Goal: Task Accomplishment & Management: Manage account settings

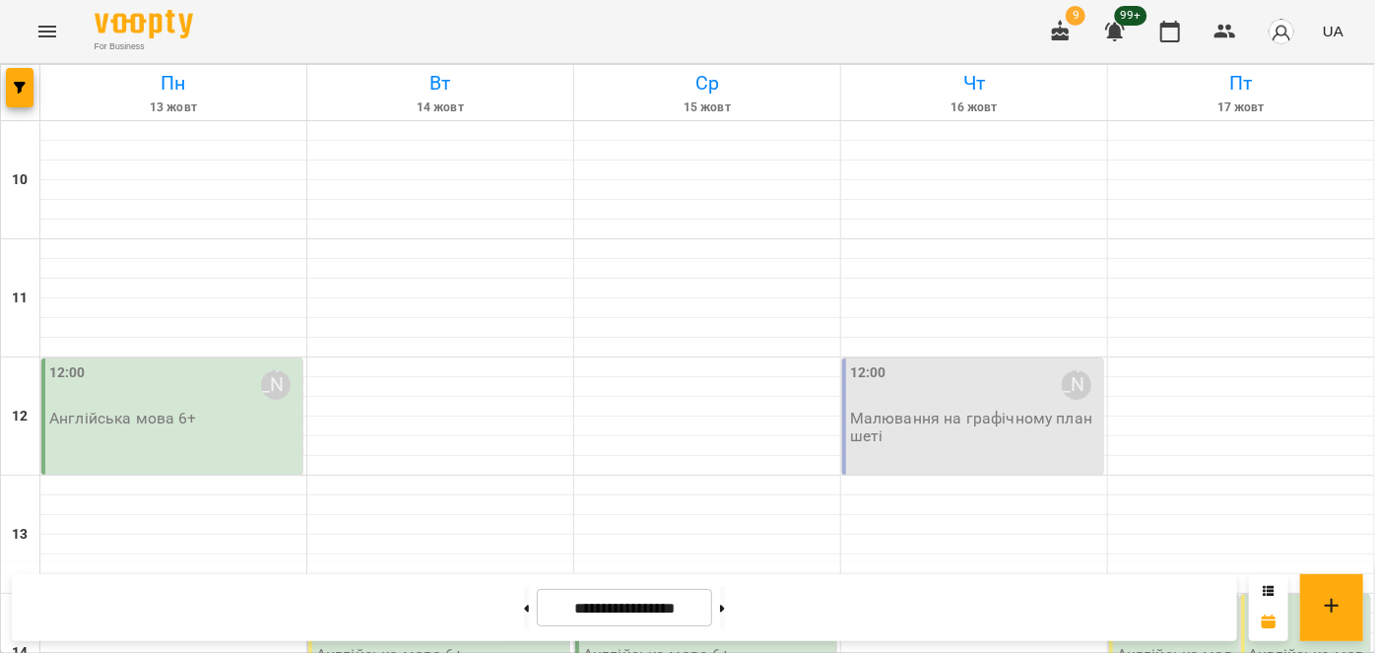
scroll to position [379, 0]
click at [433, 595] on div "14:00 Англійська мова 6+" at bounding box center [438, 653] width 261 height 116
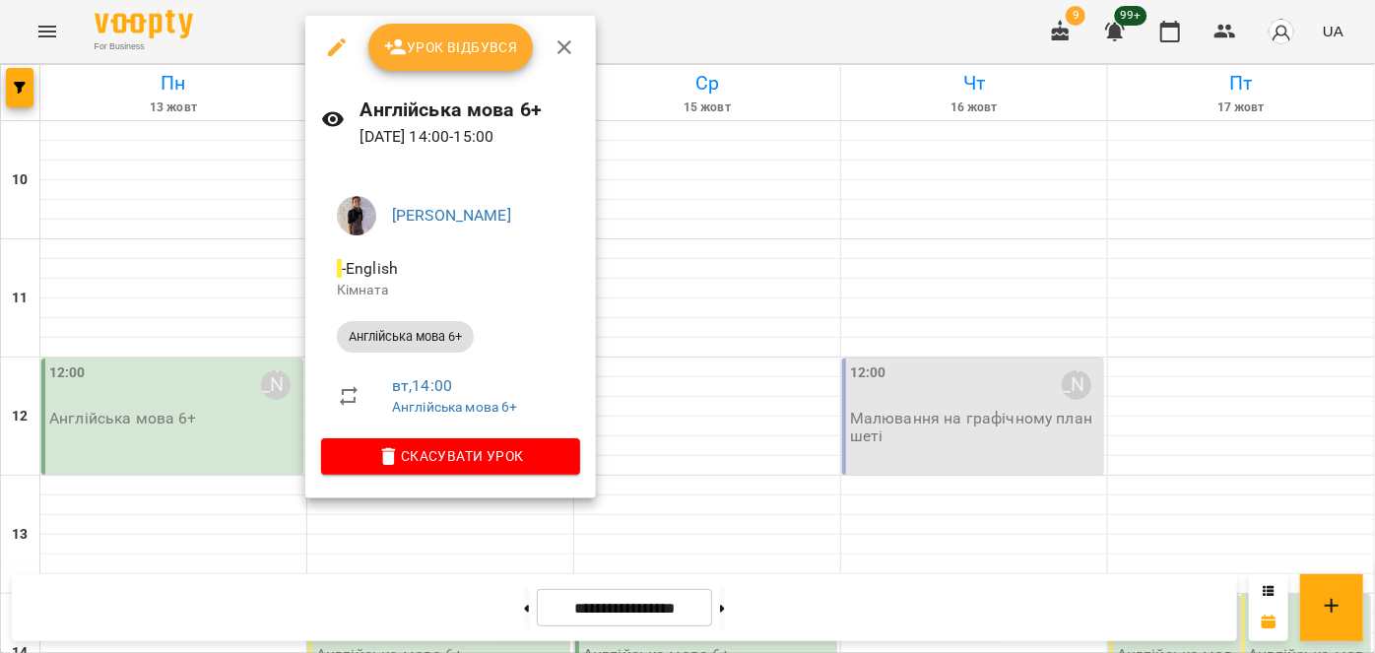
click at [125, 370] on div at bounding box center [687, 326] width 1375 height 653
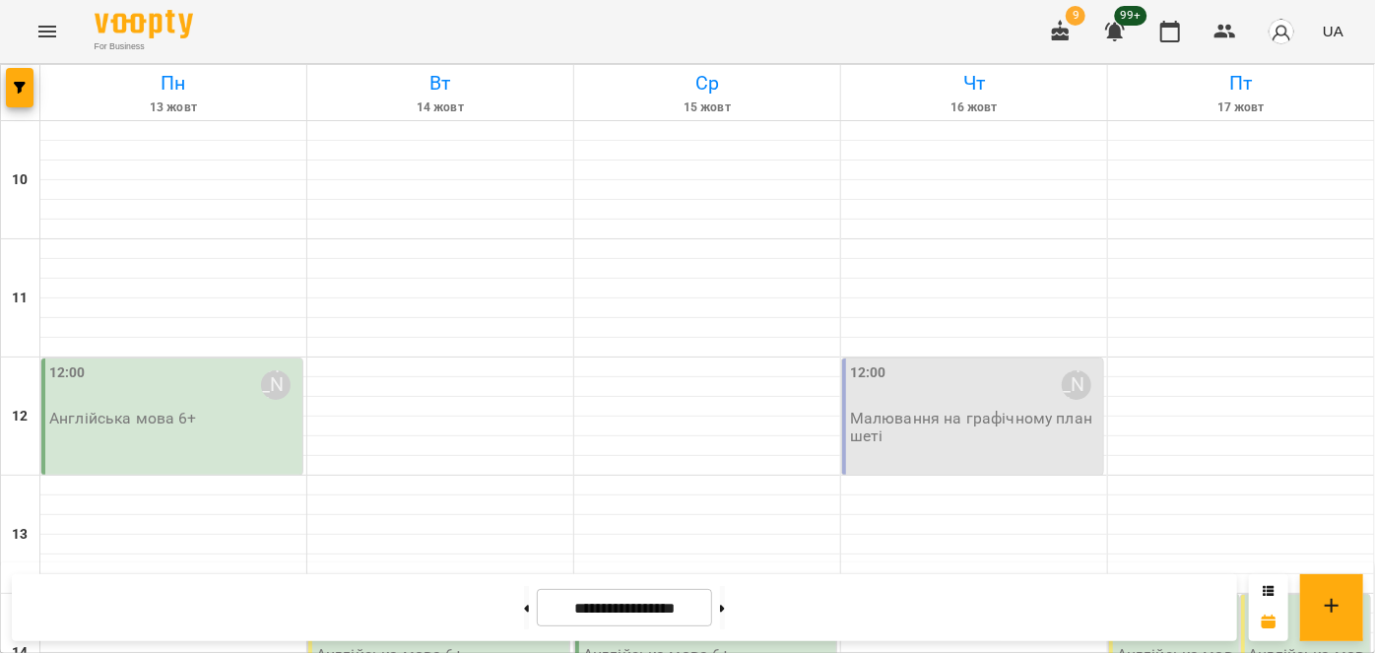
scroll to position [110, 0]
click at [410, 599] on div "14:00" at bounding box center [440, 621] width 249 height 45
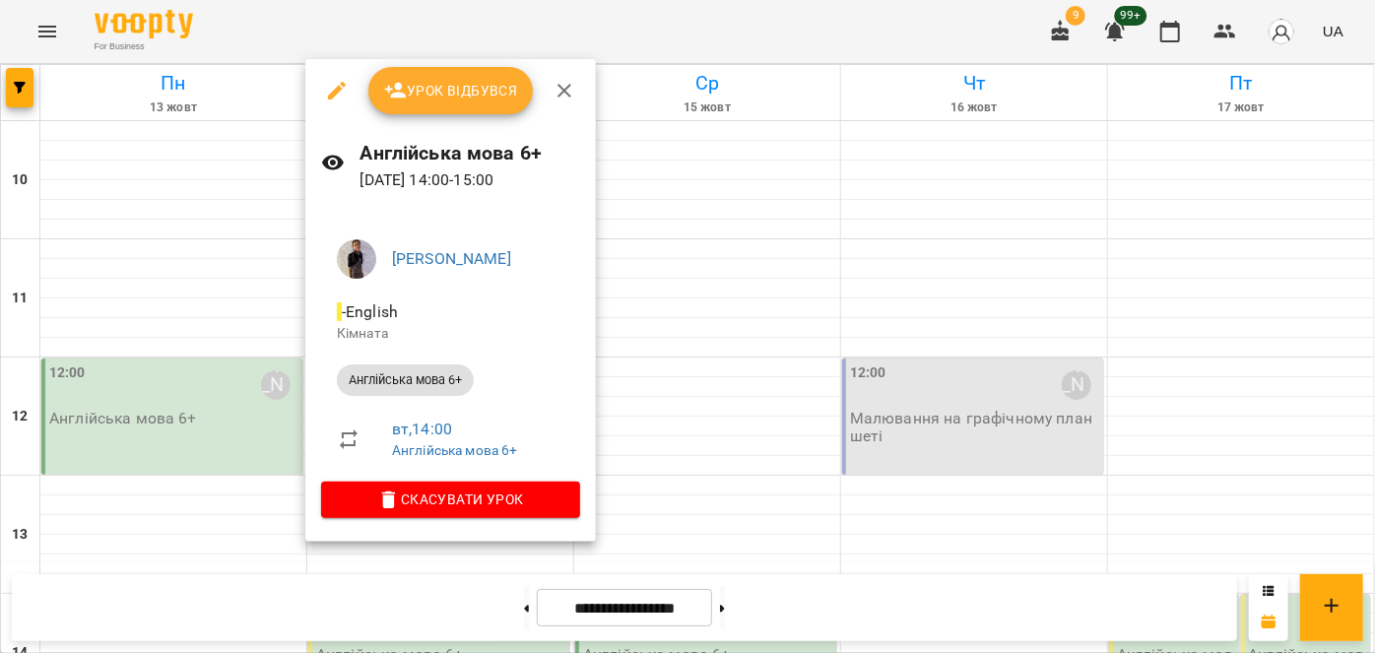
click at [458, 95] on span "Урок відбувся" at bounding box center [451, 91] width 134 height 24
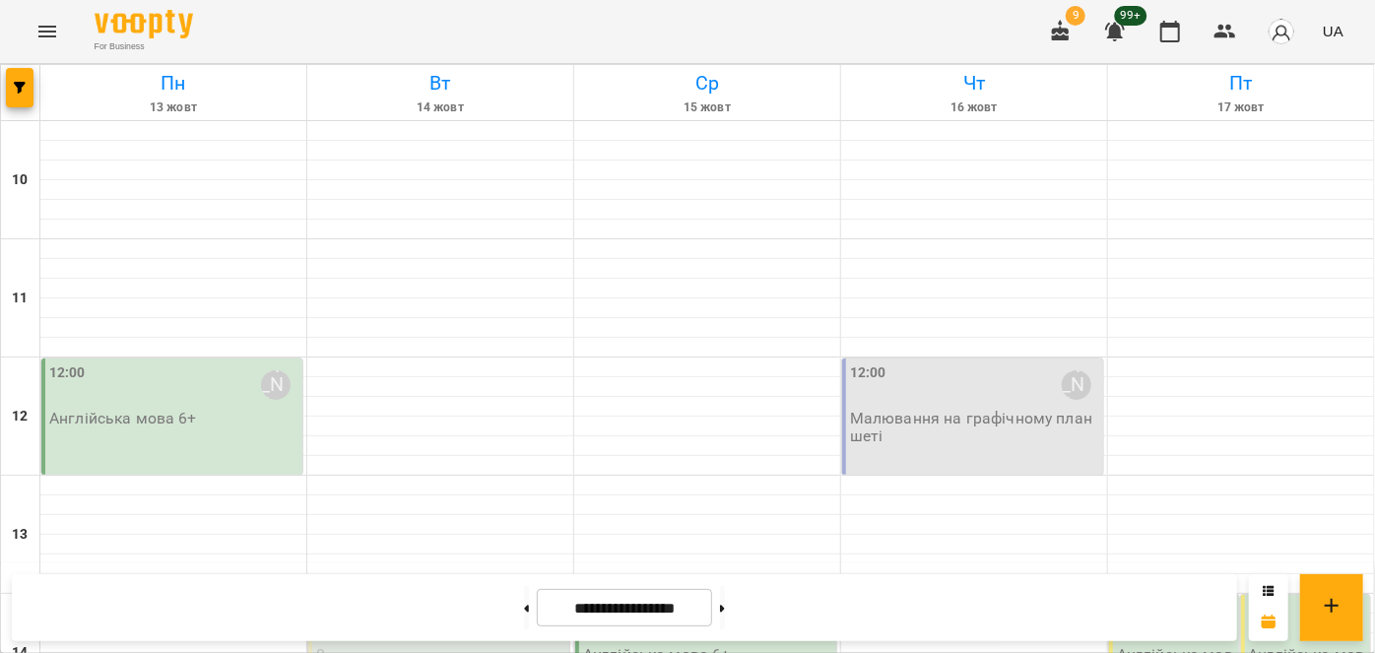
scroll to position [738, 0]
click at [524, 610] on button at bounding box center [526, 607] width 5 height 43
type input "**********"
